Goal: Information Seeking & Learning: Find specific fact

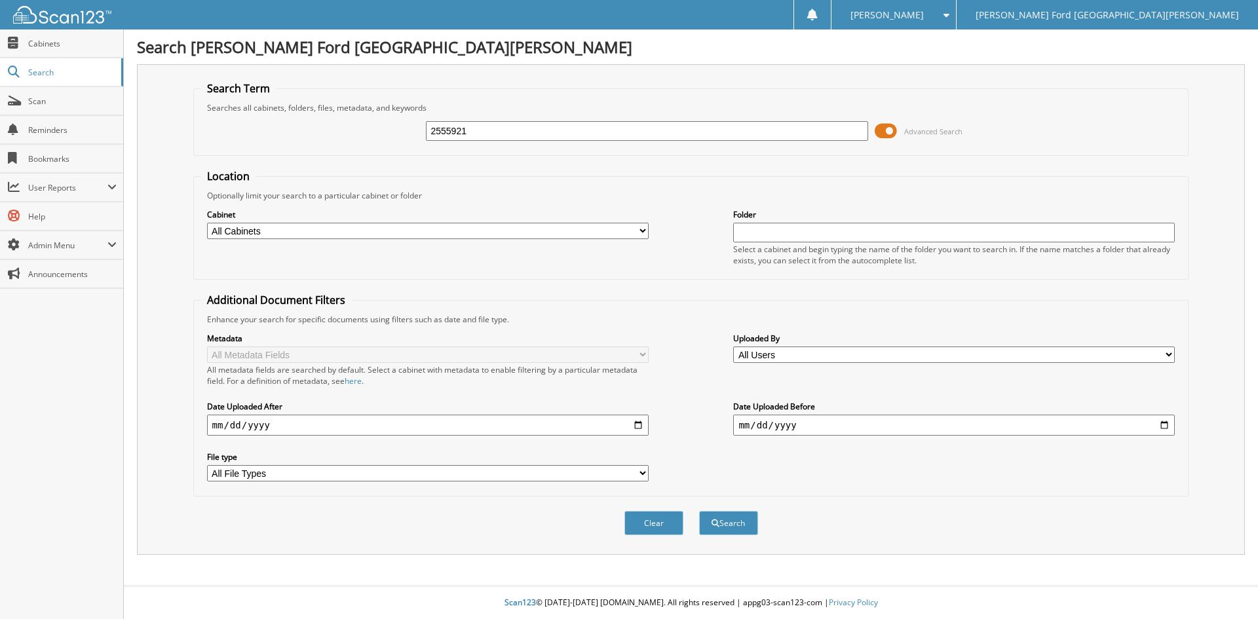
type input "2555921"
click at [699, 511] on button "Search" at bounding box center [728, 523] width 59 height 24
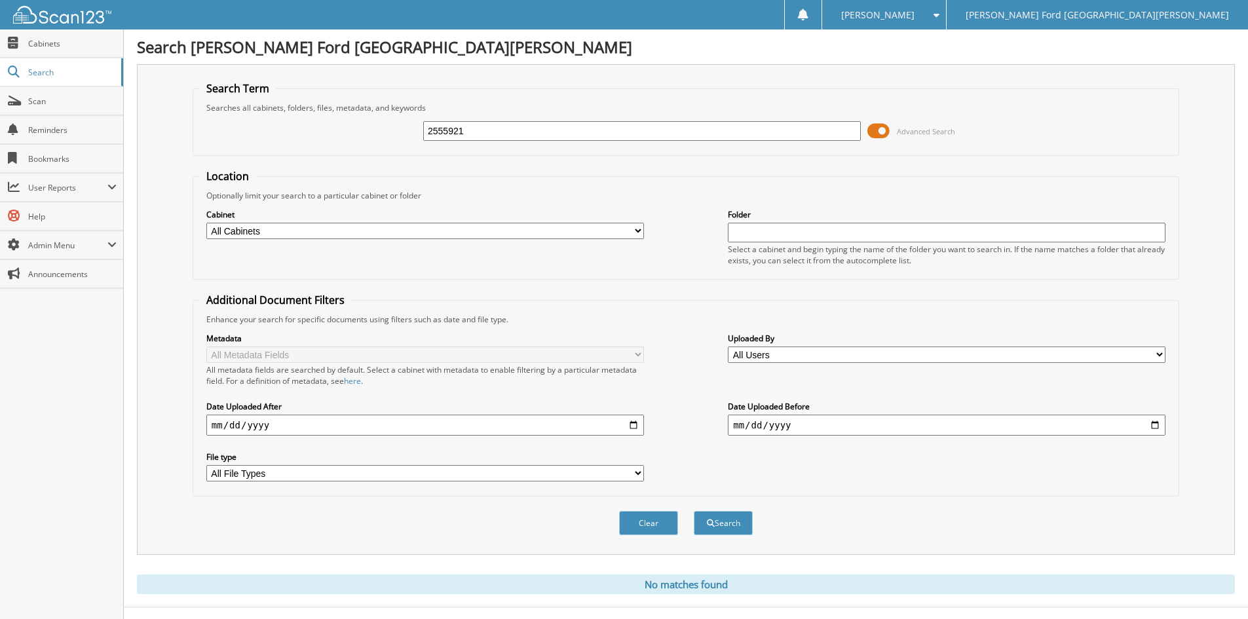
click at [494, 121] on input "2555921" at bounding box center [642, 131] width 438 height 20
type input "2560483"
click at [694, 511] on button "Search" at bounding box center [723, 523] width 59 height 24
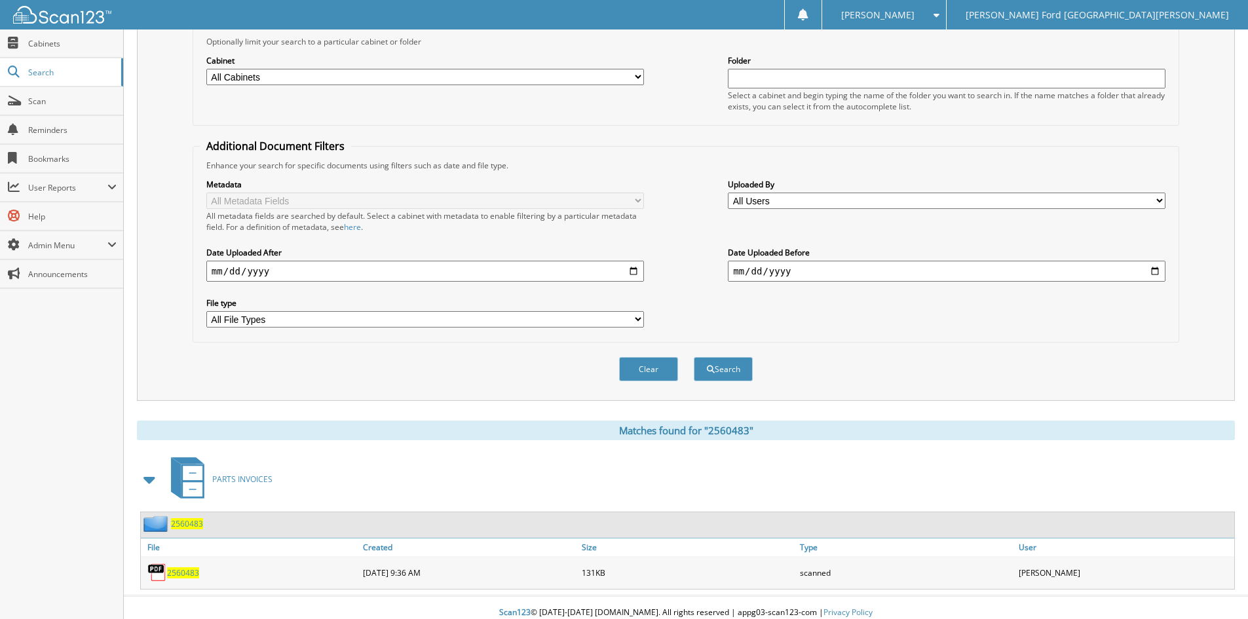
scroll to position [164, 0]
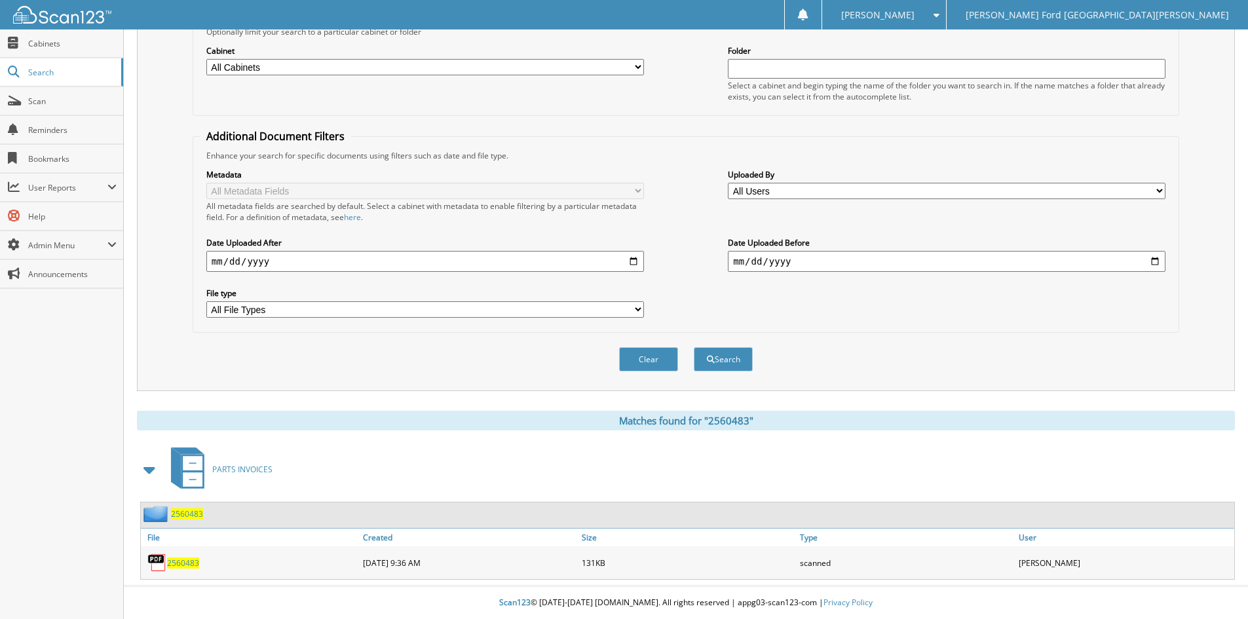
click at [179, 564] on span "2560483" at bounding box center [183, 562] width 32 height 11
click at [662, 137] on fieldset "Additional Document Filters Enhance your search for specific documents using fi…" at bounding box center [686, 231] width 987 height 204
